Goal: Transaction & Acquisition: Purchase product/service

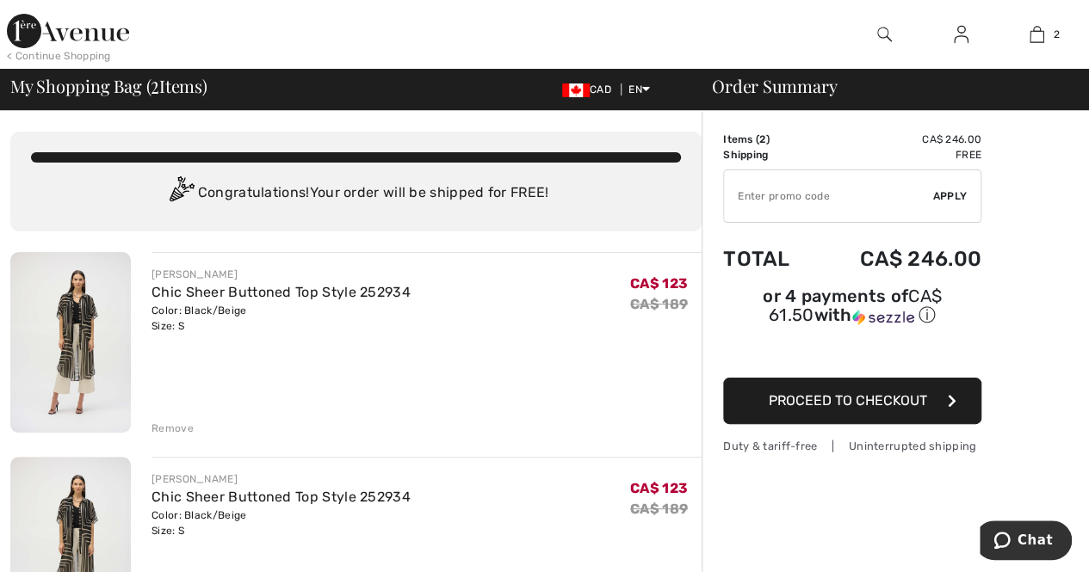
click at [753, 385] on button "Proceed to Checkout" at bounding box center [852, 401] width 258 height 46
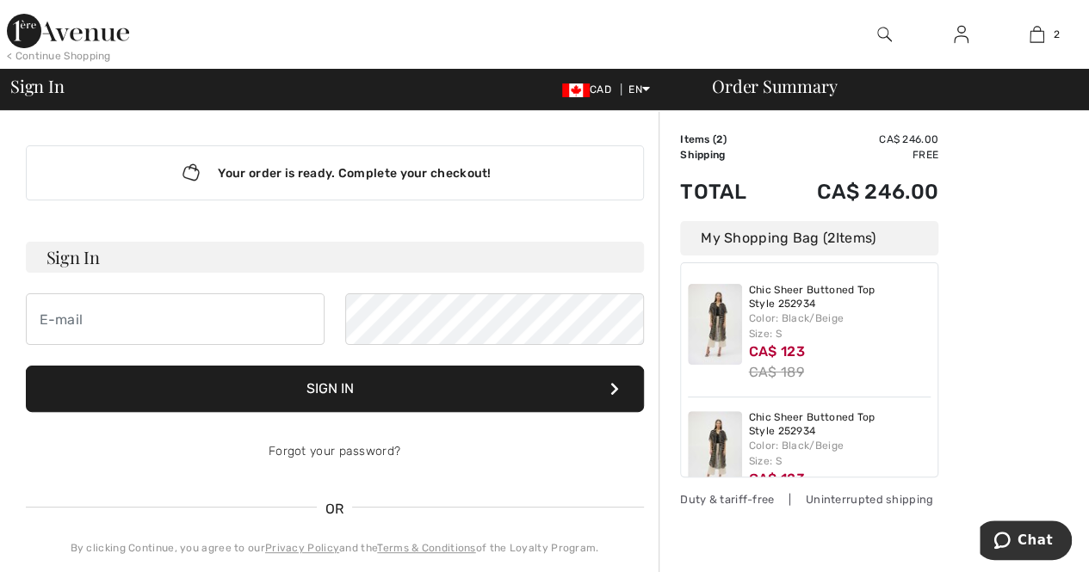
click at [752, 345] on span "CA$ 123" at bounding box center [777, 351] width 56 height 16
click at [712, 331] on img at bounding box center [715, 324] width 54 height 81
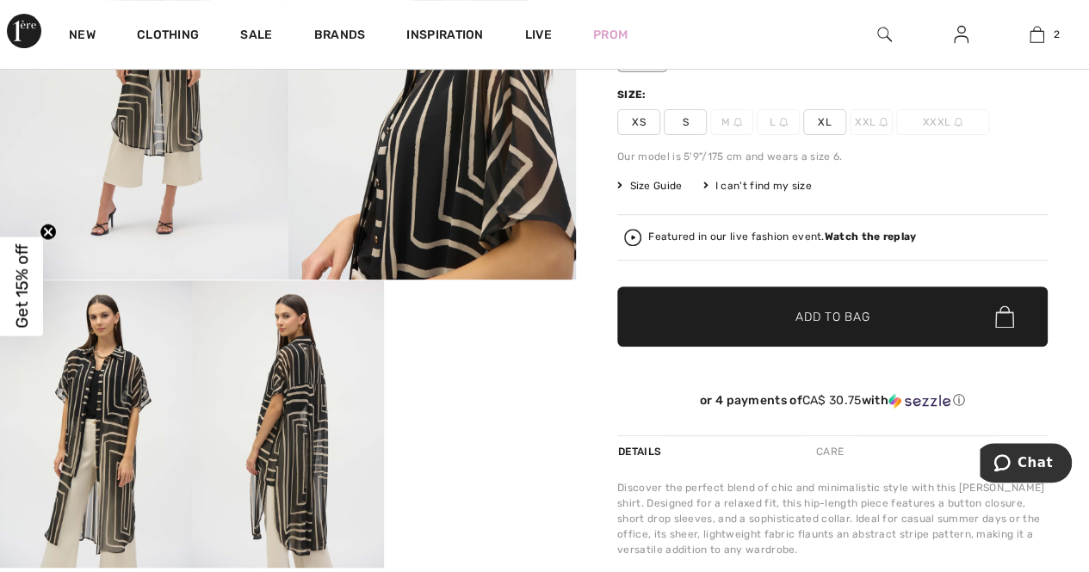
scroll to position [310, 0]
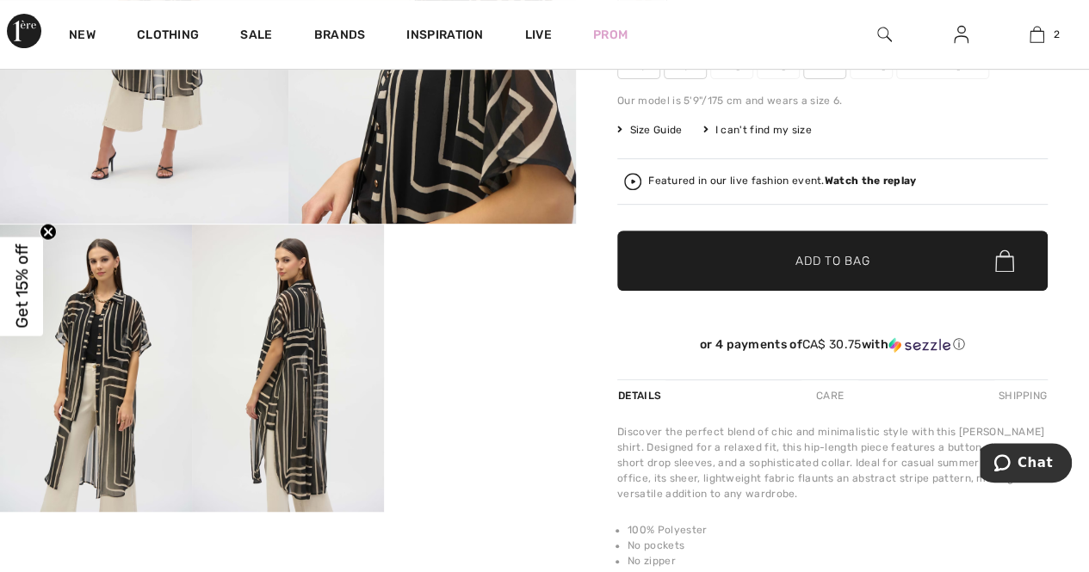
click at [705, 282] on span "✔ Added to Bag Add to Bag" at bounding box center [832, 261] width 430 height 60
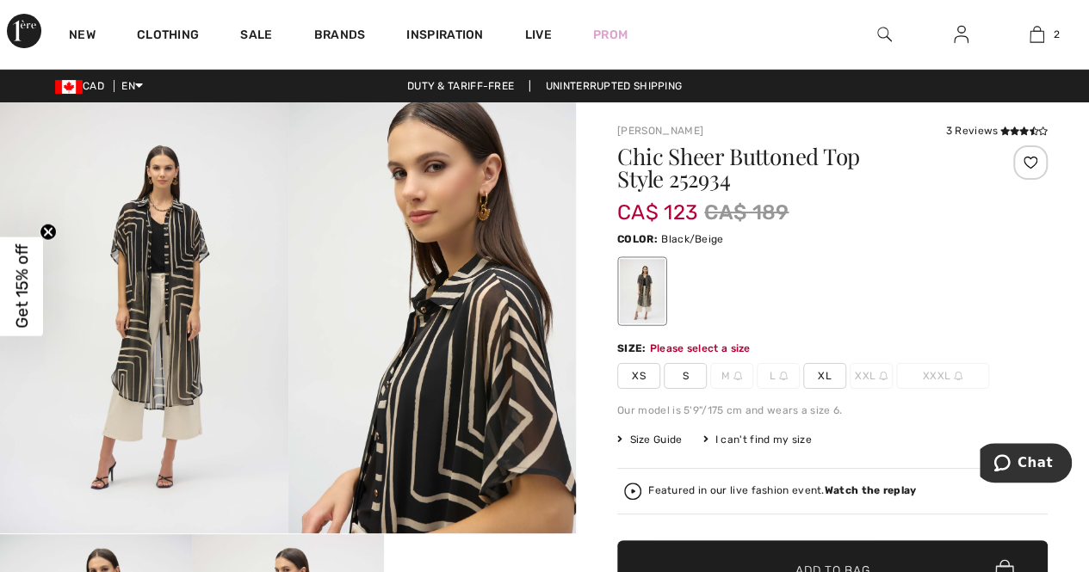
scroll to position [3, 0]
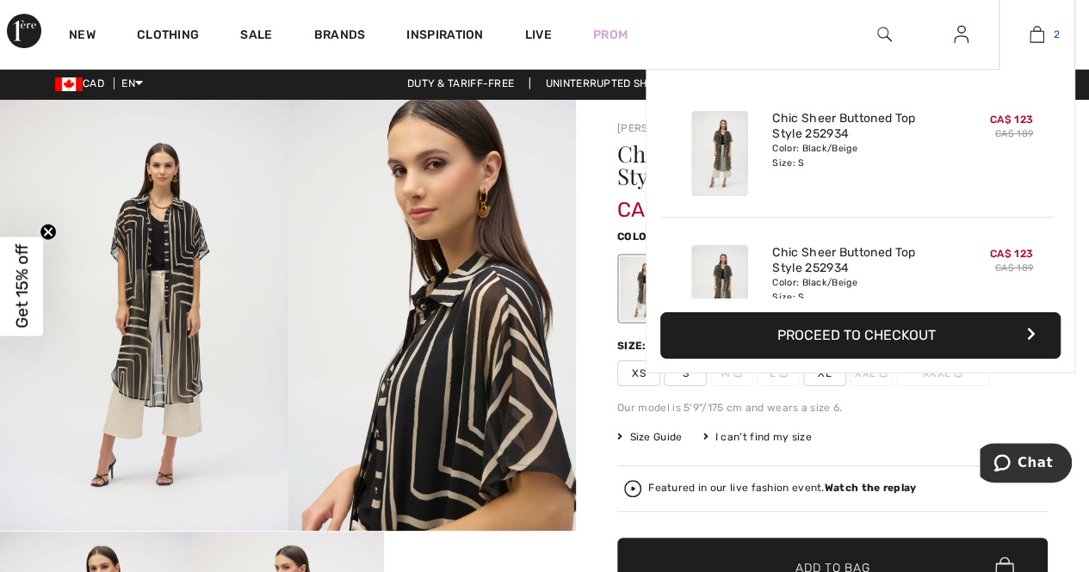
click at [1039, 34] on img at bounding box center [1036, 34] width 15 height 21
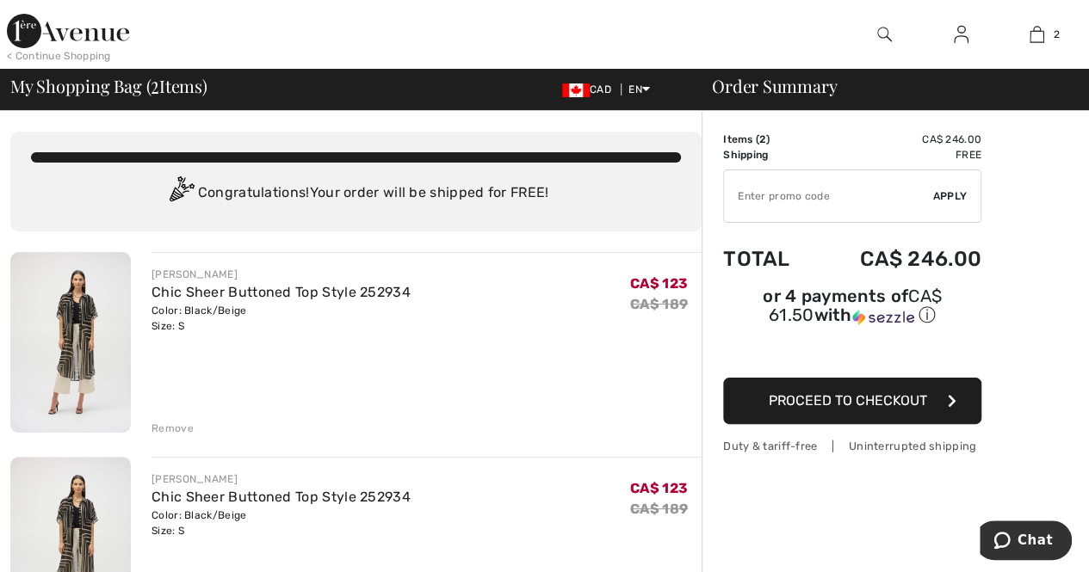
click at [172, 425] on div "Remove" at bounding box center [172, 428] width 42 height 15
